Goal: Information Seeking & Learning: Learn about a topic

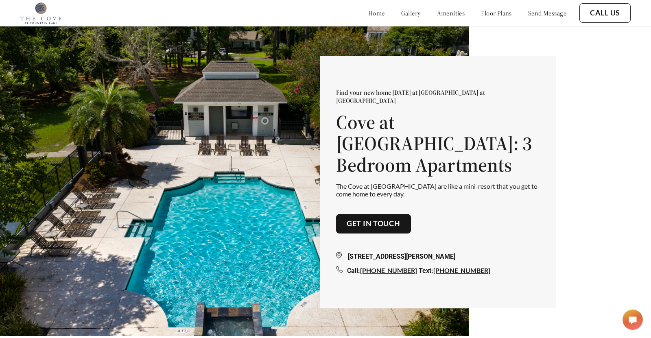
scroll to position [3, 0]
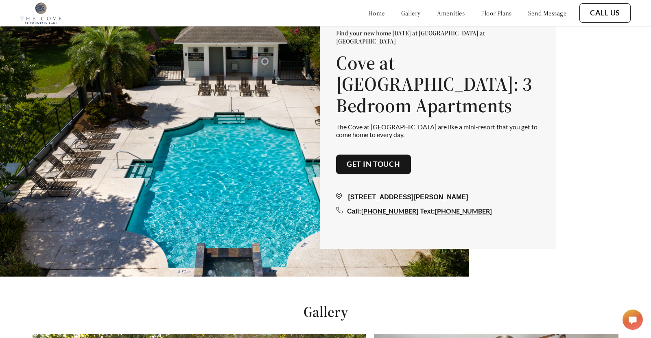
scroll to position [694, 0]
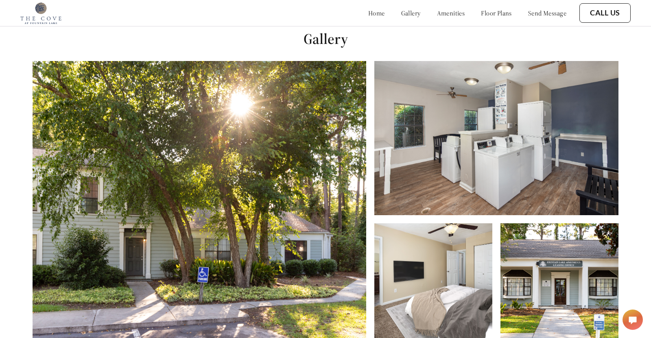
scroll to position [338, 0]
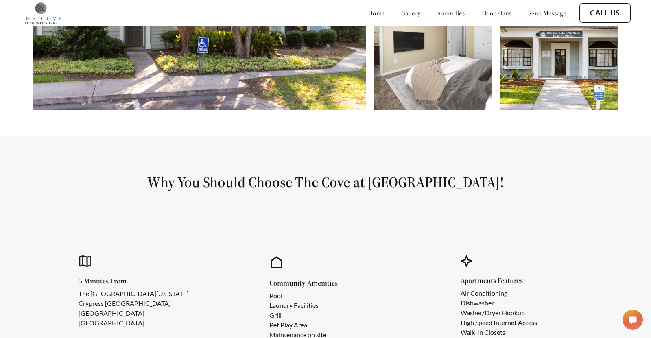
scroll to position [770, 0]
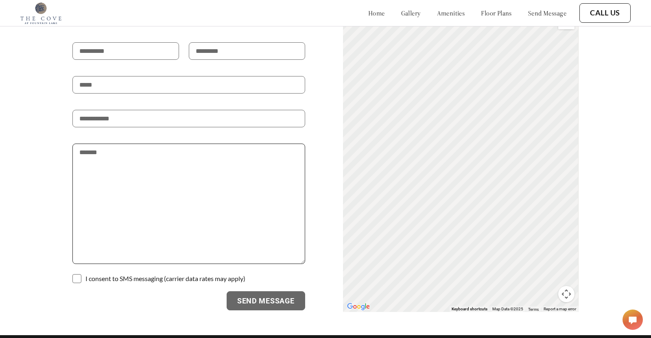
scroll to position [1622, 0]
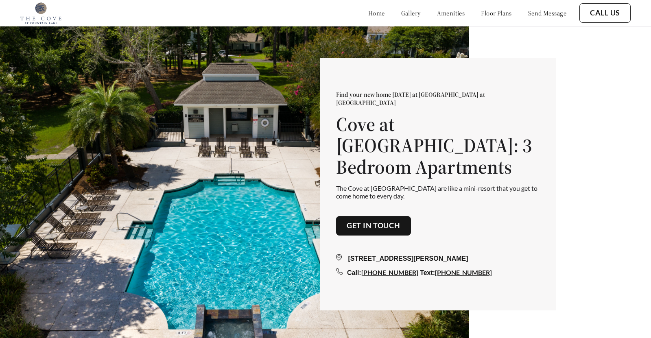
drag, startPoint x: 93, startPoint y: 9, endPoint x: 172, endPoint y: 15, distance: 79.6
click at [93, 9] on div at bounding box center [60, 13] width 81 height 22
drag, startPoint x: 612, startPoint y: 131, endPoint x: 596, endPoint y: 122, distance: 18.2
click at [612, 131] on div "Find your new home today at The Cove at Fountain Lake Cove at Fountain Lake: 3 …" at bounding box center [325, 182] width 651 height 364
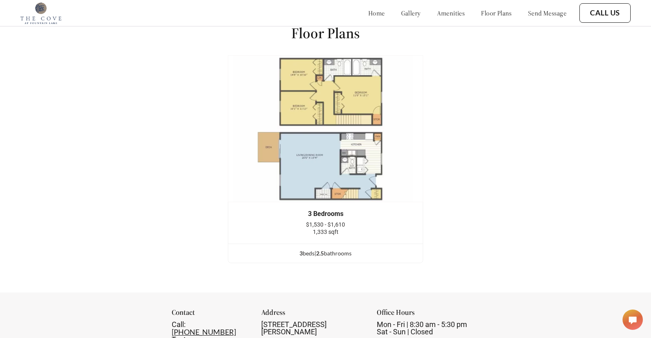
scroll to position [1022, 0]
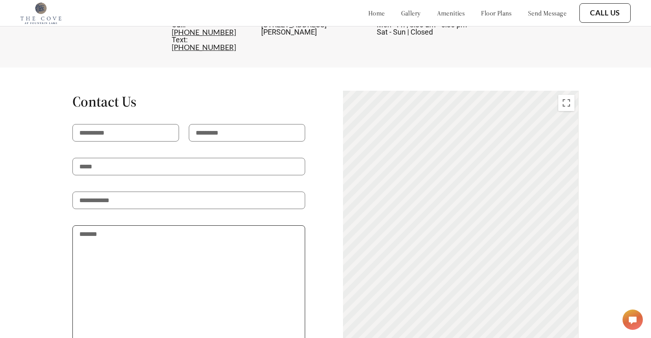
scroll to position [1526, 0]
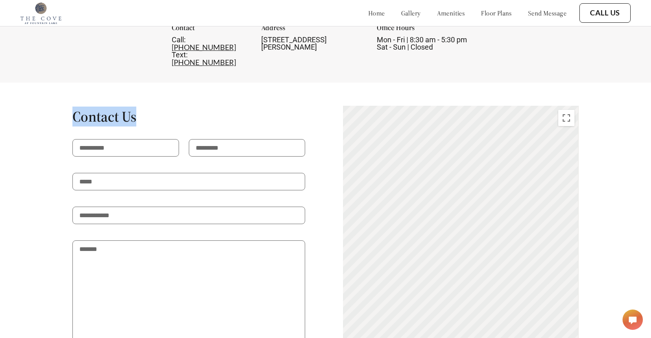
drag, startPoint x: 133, startPoint y: 104, endPoint x: 76, endPoint y: 95, distance: 57.2
click at [76, 107] on h1 "Contact Us" at bounding box center [188, 116] width 233 height 18
